Goal: Task Accomplishment & Management: Manage account settings

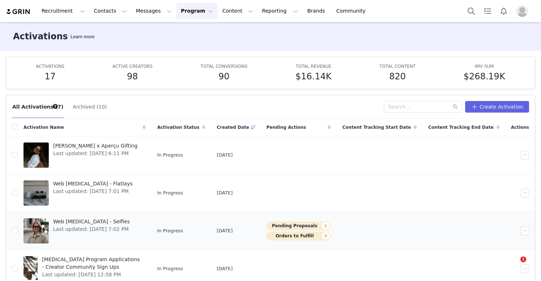
click at [195, 236] on td "In Progress" at bounding box center [181, 231] width 60 height 38
click at [134, 230] on div "Web [MEDICAL_DATA] - Selfies Last updated: [DATE] 7:02 PM" at bounding box center [91, 231] width 85 height 29
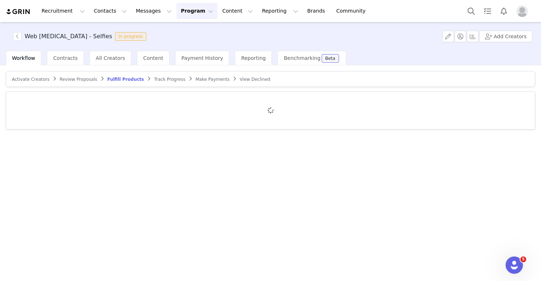
click at [74, 82] on span "Review Proposals" at bounding box center [79, 79] width 38 height 5
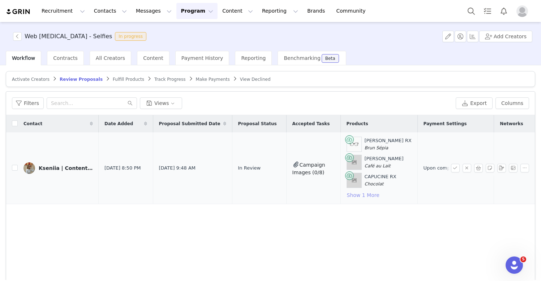
click at [348, 195] on button "Show 1 More" at bounding box center [362, 195] width 33 height 9
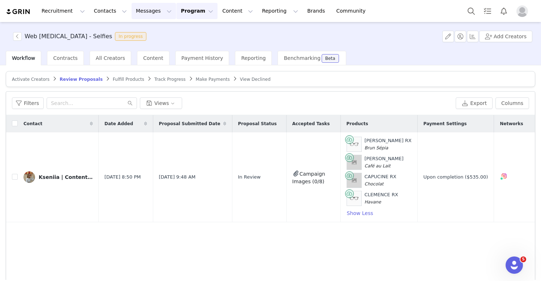
click at [145, 5] on button "Messages Messages" at bounding box center [153, 11] width 44 height 16
click at [142, 45] on p "Inbox" at bounding box center [136, 46] width 14 height 8
